Goal: Transaction & Acquisition: Purchase product/service

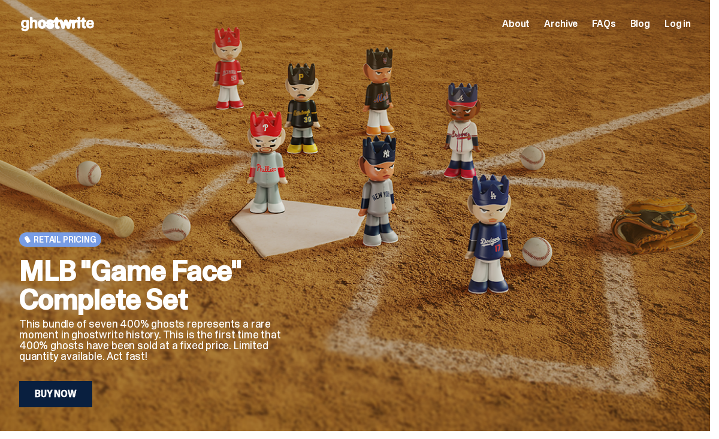
click at [148, 224] on div "Retail Pricing MLB "Game Face" Complete Set This bundle of seven 400% ghosts re…" at bounding box center [155, 264] width 272 height 285
click at [67, 387] on link "Buy Now" at bounding box center [55, 394] width 73 height 26
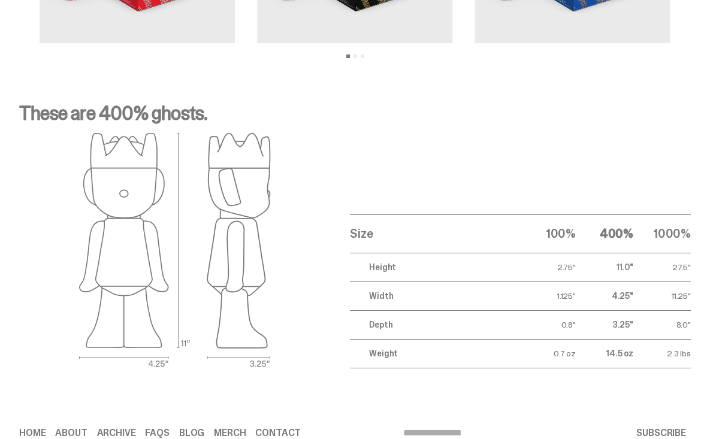
scroll to position [1857, 0]
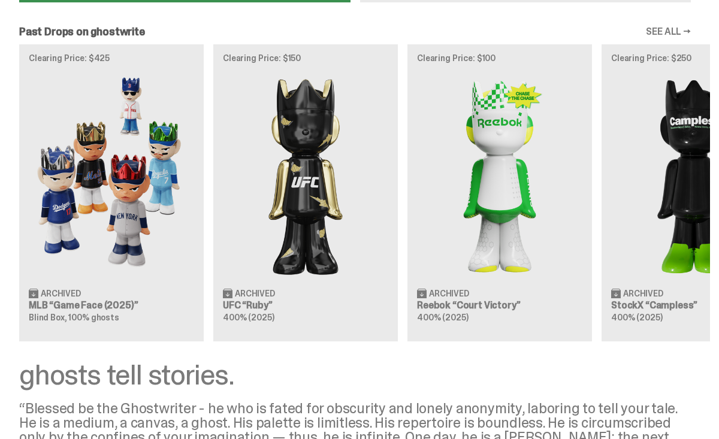
scroll to position [1106, 0]
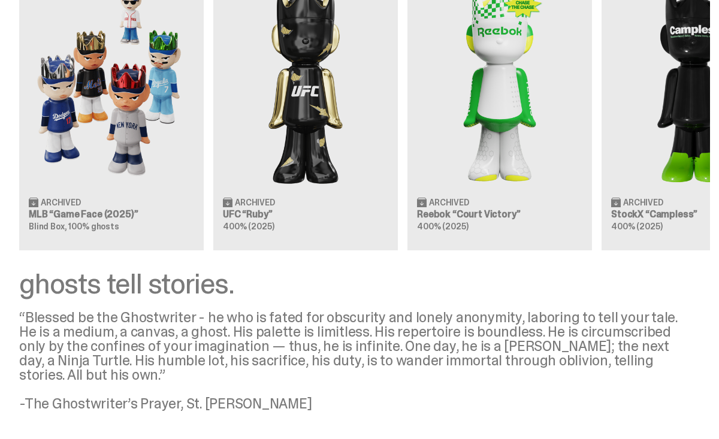
click at [109, 147] on div "Clearing Price: $425 Archived MLB “Game Face (2025)” Blind Box, 100% ghosts Cle…" at bounding box center [355, 101] width 710 height 297
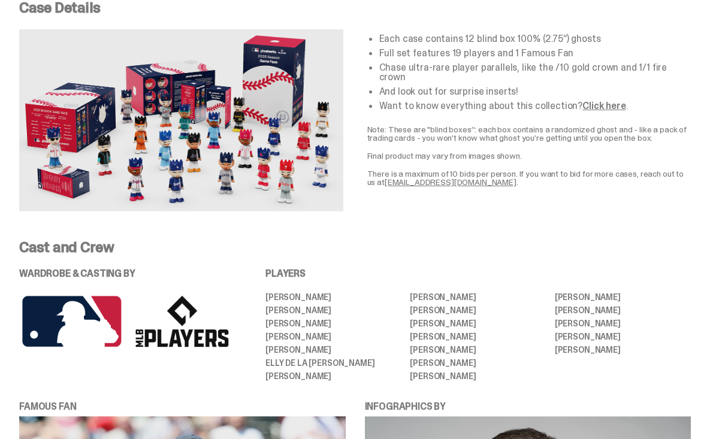
scroll to position [2149, 0]
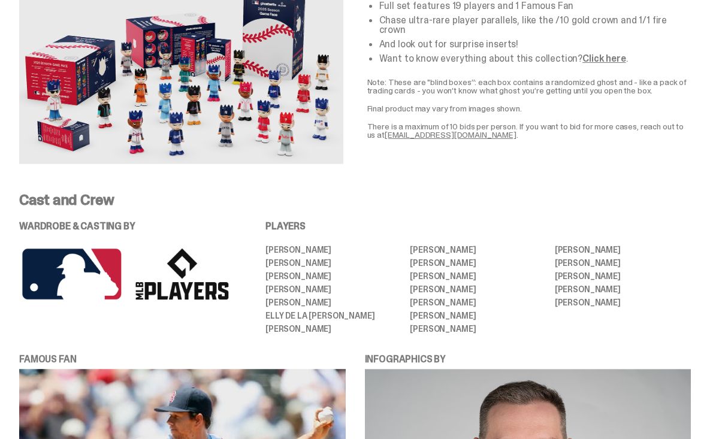
drag, startPoint x: 489, startPoint y: 273, endPoint x: 414, endPoint y: 275, distance: 74.9
click at [414, 275] on ul "[PERSON_NAME] [PERSON_NAME] [PERSON_NAME] [PERSON_NAME] [PERSON_NAME] [PERSON_N…" at bounding box center [479, 290] width 426 height 88
copy li "[PERSON_NAME]"
